Goal: Obtain resource: Download file/media

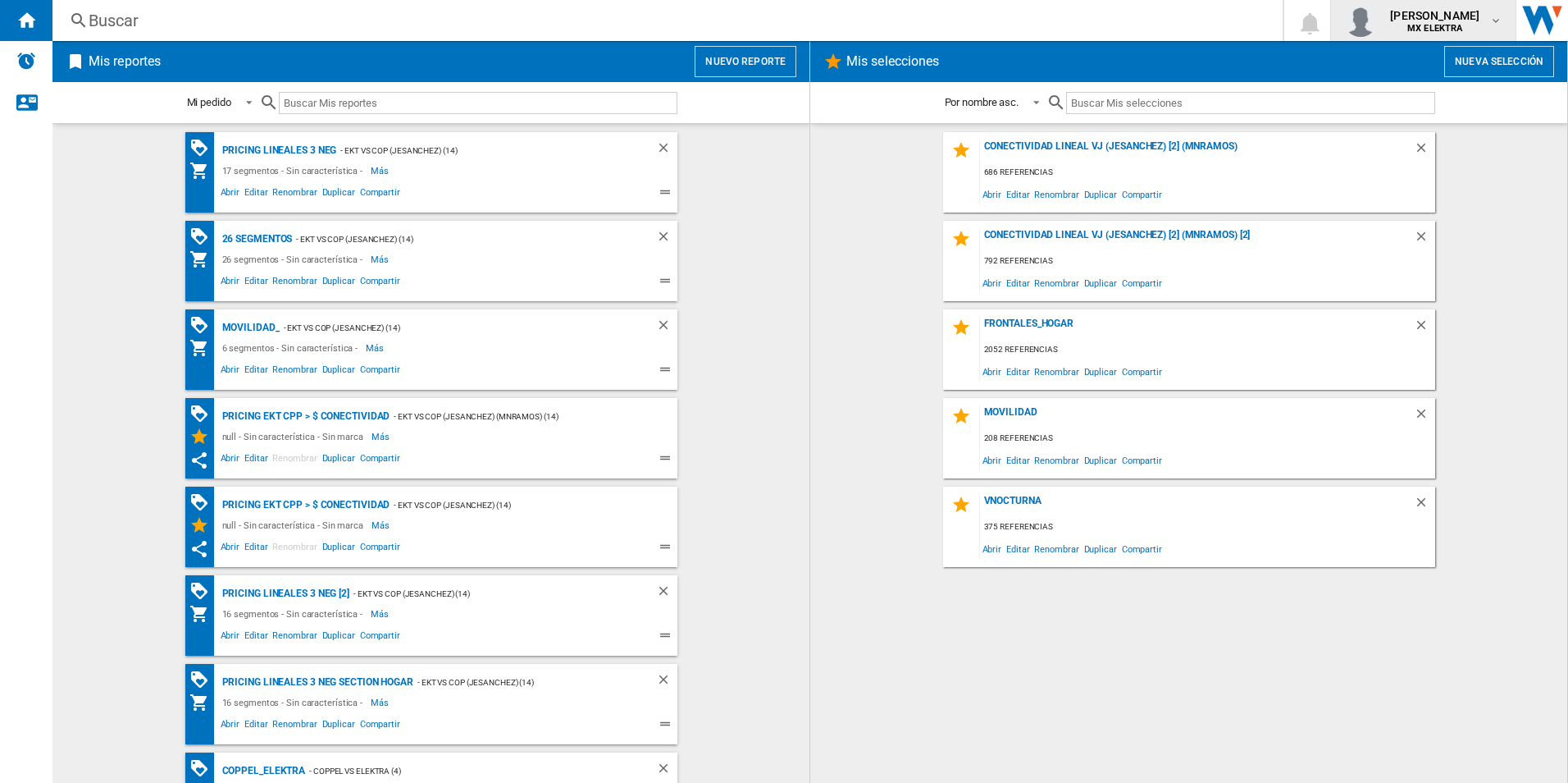
click at [1394, 15] on span "juan carlos romero marta" at bounding box center [1434, 15] width 89 height 16
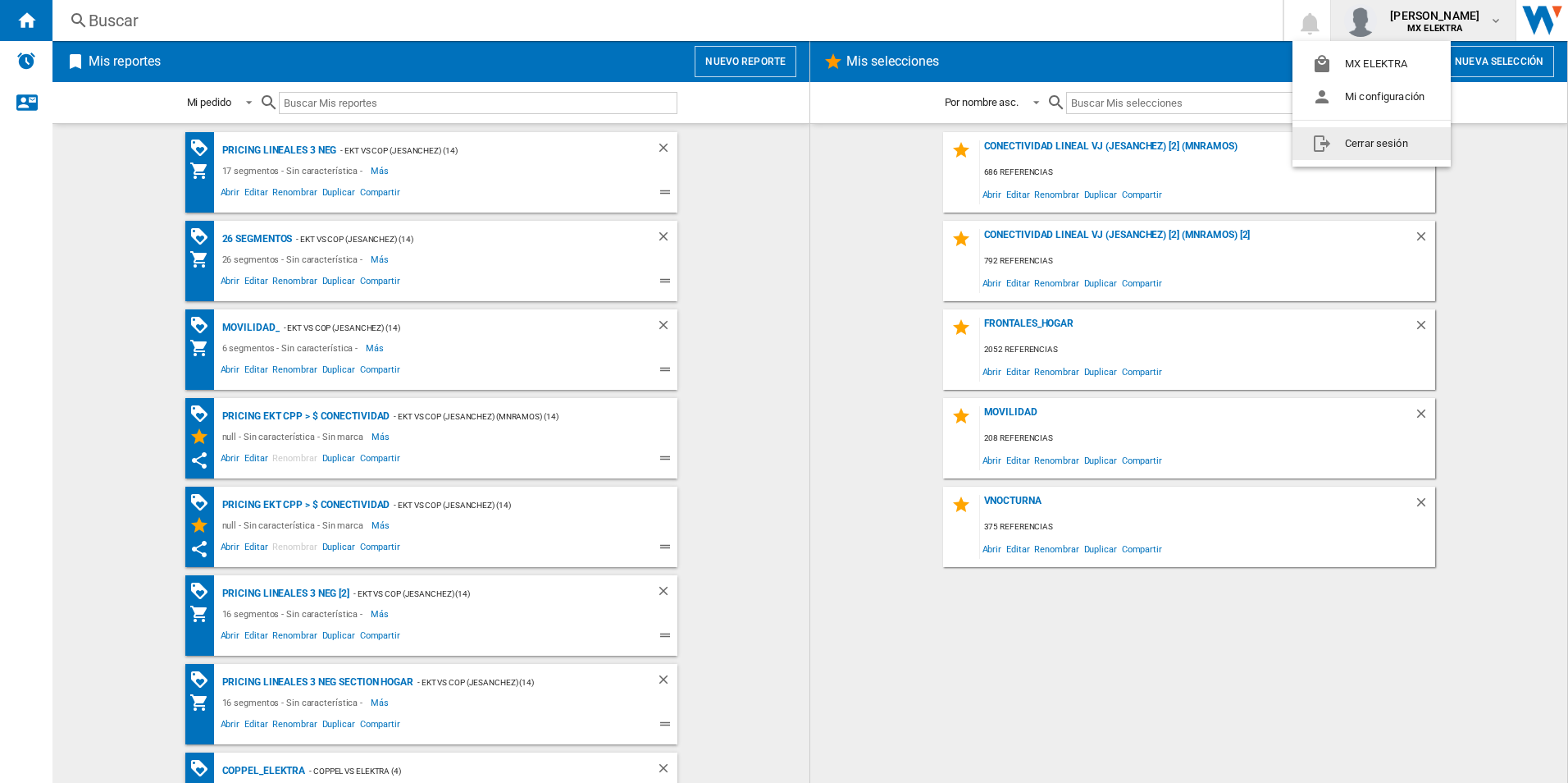
click at [1347, 140] on button "Cerrar sesión" at bounding box center [1371, 144] width 158 height 33
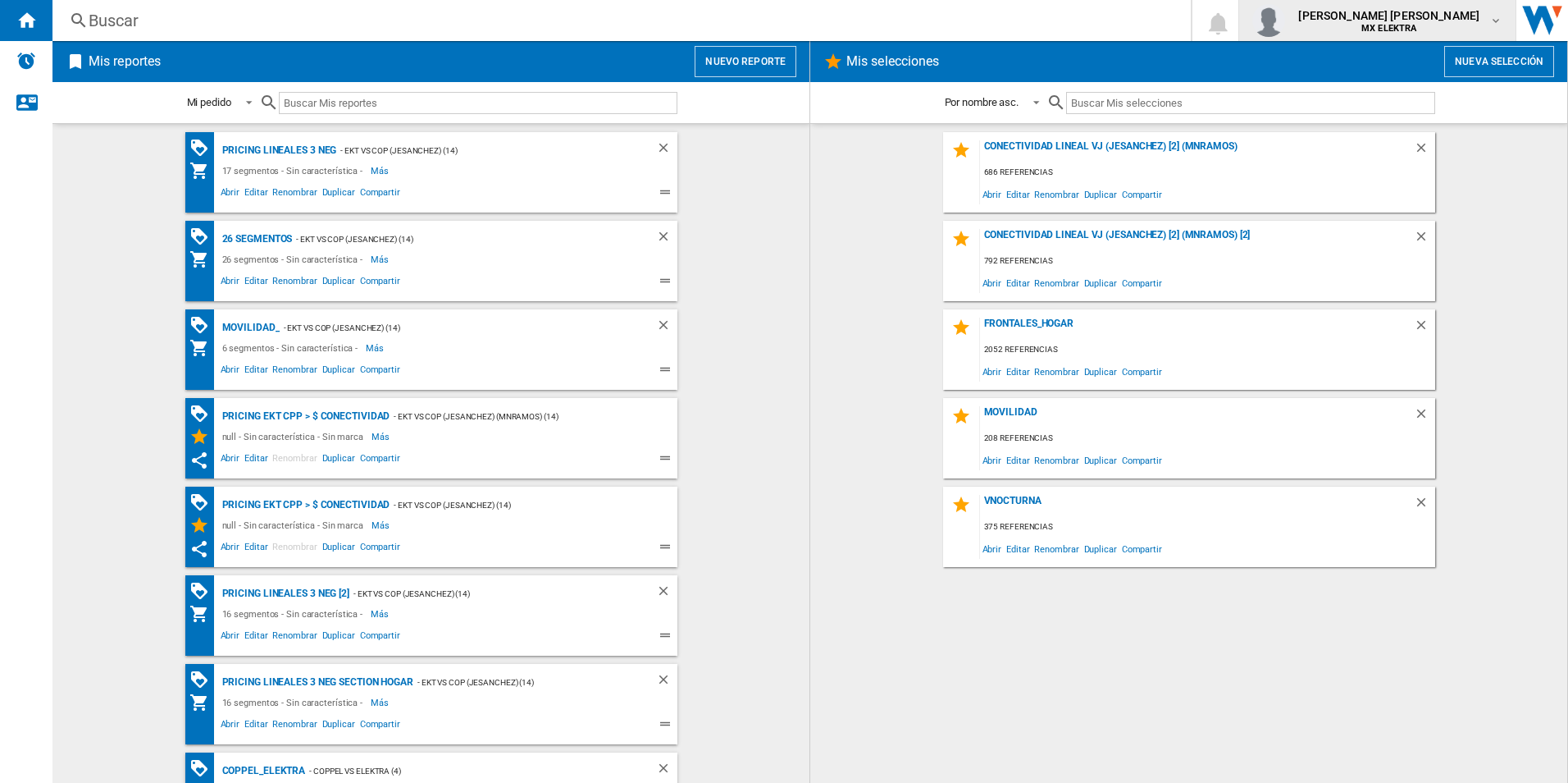
click at [1441, 17] on span "[PERSON_NAME] [PERSON_NAME]" at bounding box center [1388, 15] width 182 height 16
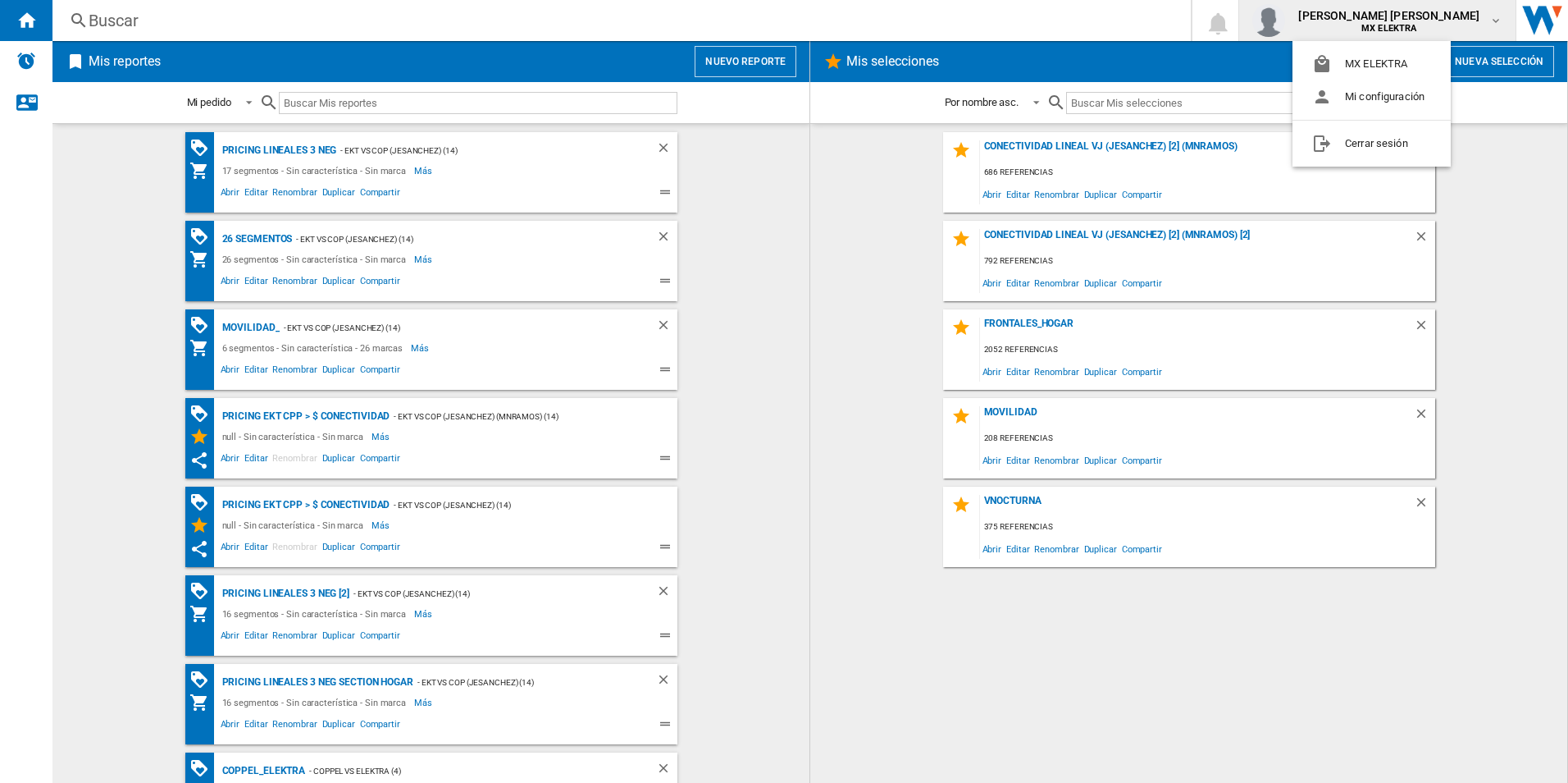
click at [851, 246] on md-backdrop at bounding box center [784, 392] width 1568 height 783
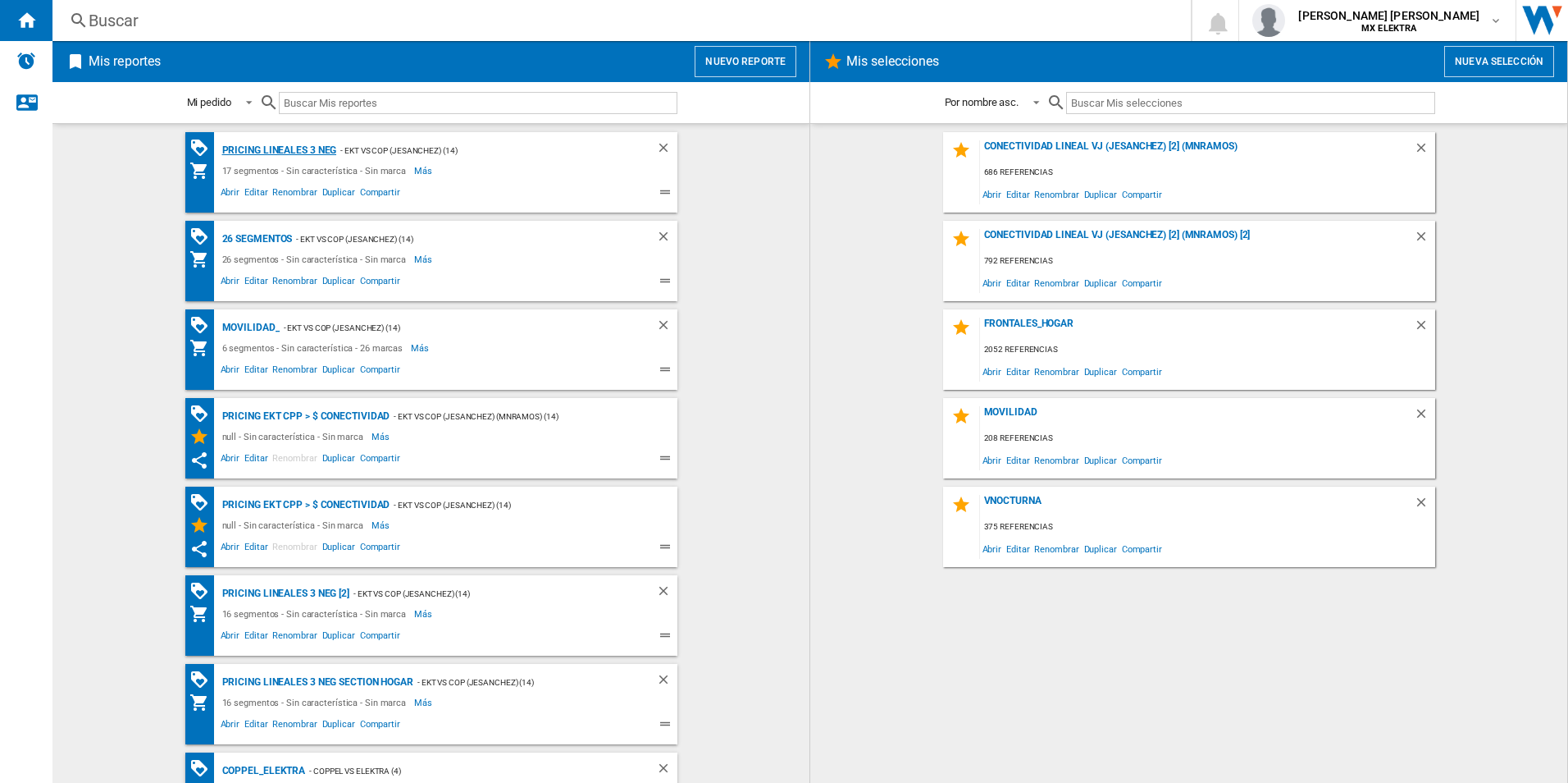
click at [287, 149] on div "Pricing lineales 3 neg" at bounding box center [277, 150] width 119 height 21
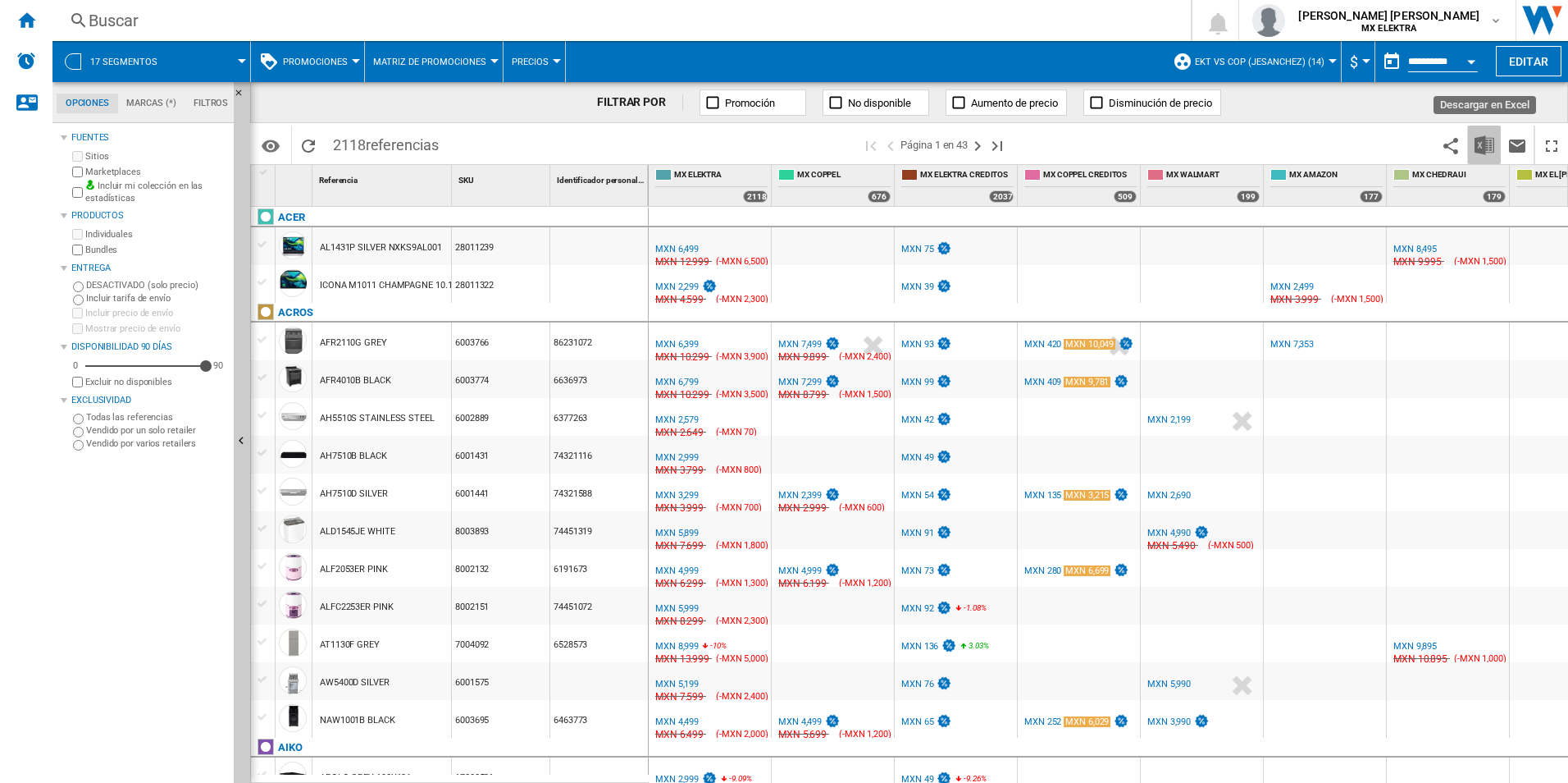
click at [1484, 155] on button "Descargar en Excel" at bounding box center [1484, 145] width 33 height 39
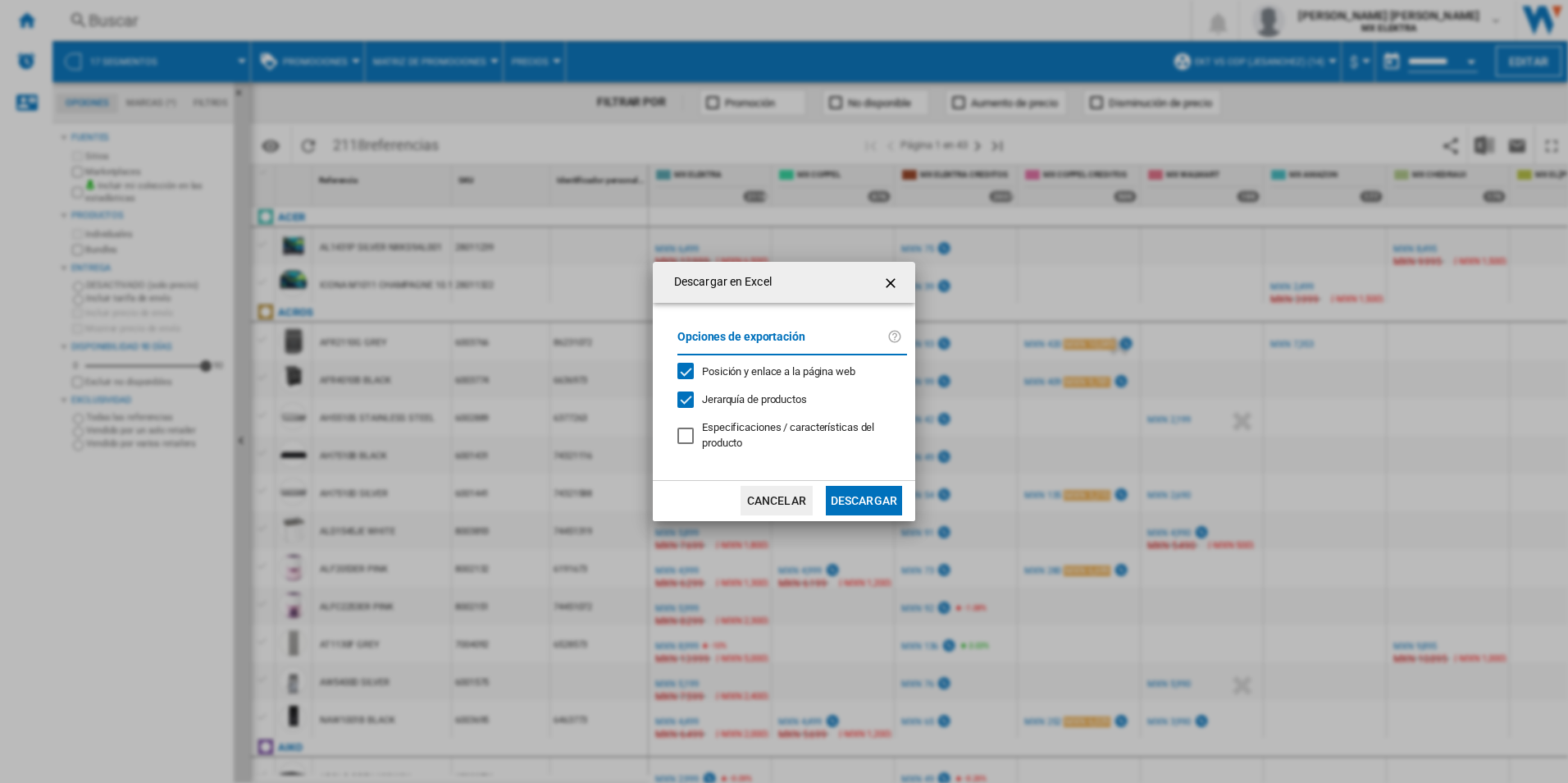
click at [837, 507] on button "Descargar" at bounding box center [864, 500] width 76 height 30
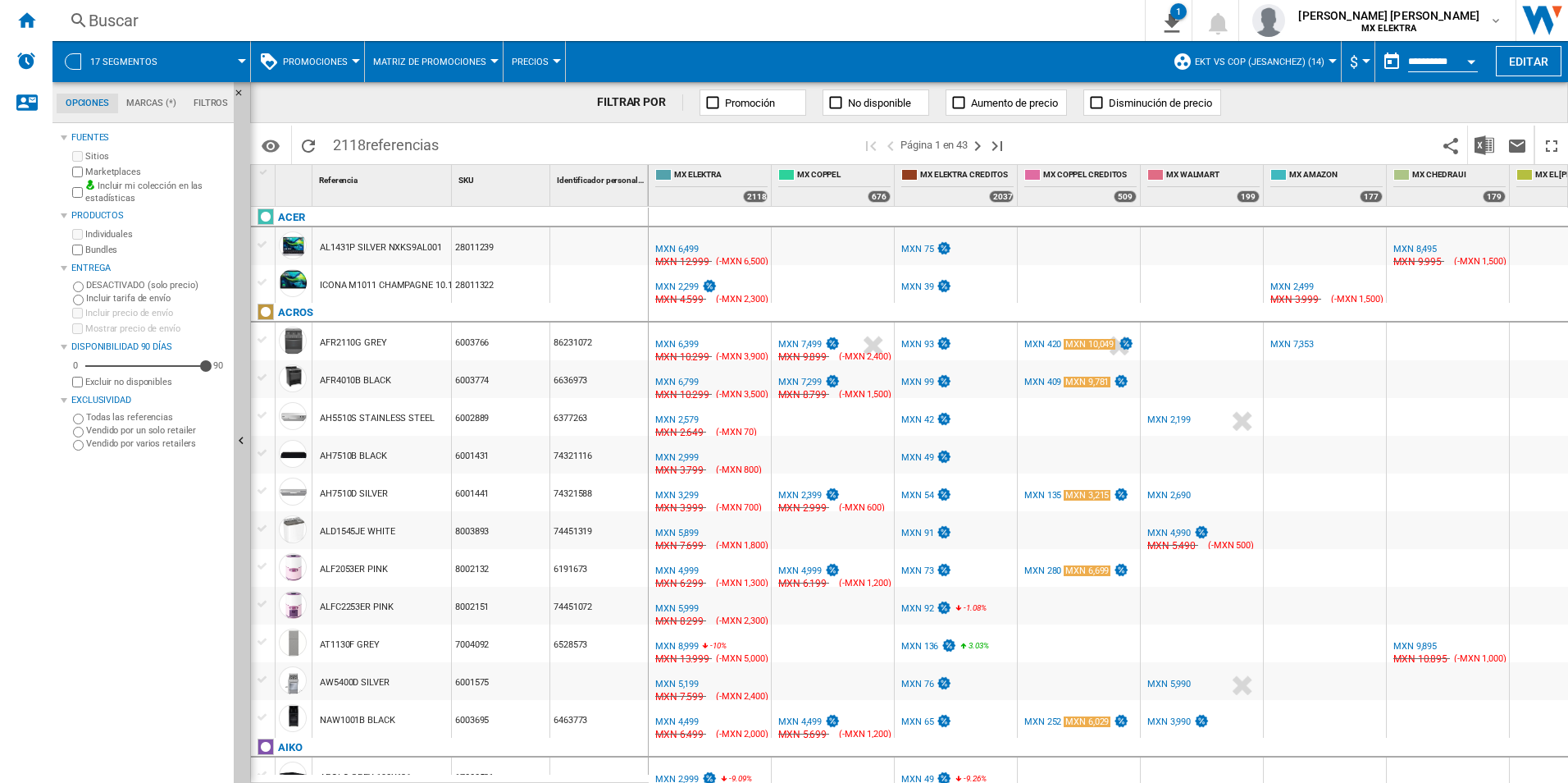
click at [1053, 35] on div "Buscar [GEOGRAPHIC_DATA] 0 1 Pricing lineales 3 neg [Matriz de PROMOCIONES] Bor…" at bounding box center [810, 20] width 1516 height 41
click at [1418, 10] on span "[PERSON_NAME] [PERSON_NAME]" at bounding box center [1388, 15] width 182 height 16
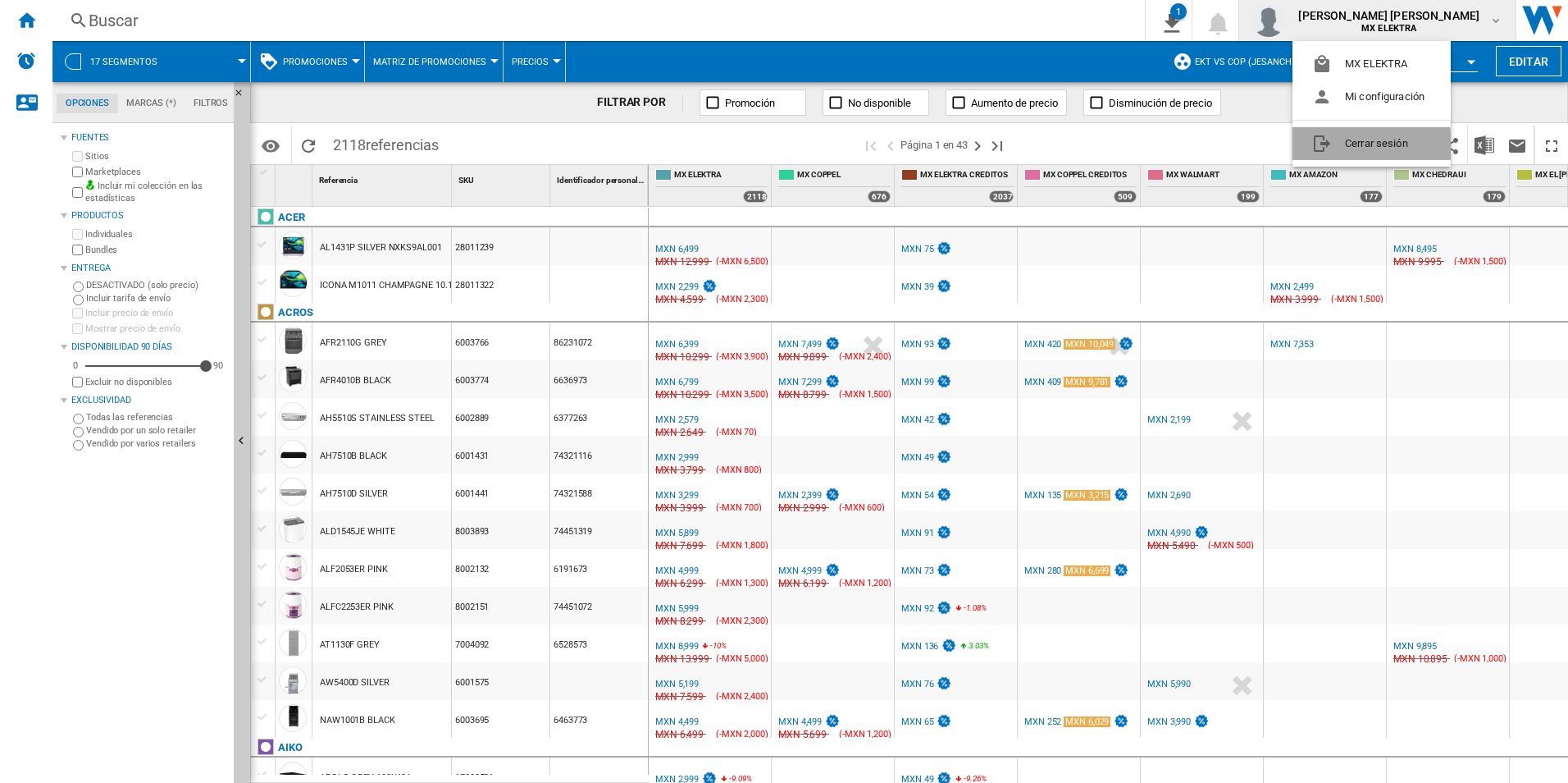
click at [1322, 147] on button "Cerrar sesión" at bounding box center [1371, 144] width 158 height 33
